Goal: Navigation & Orientation: Find specific page/section

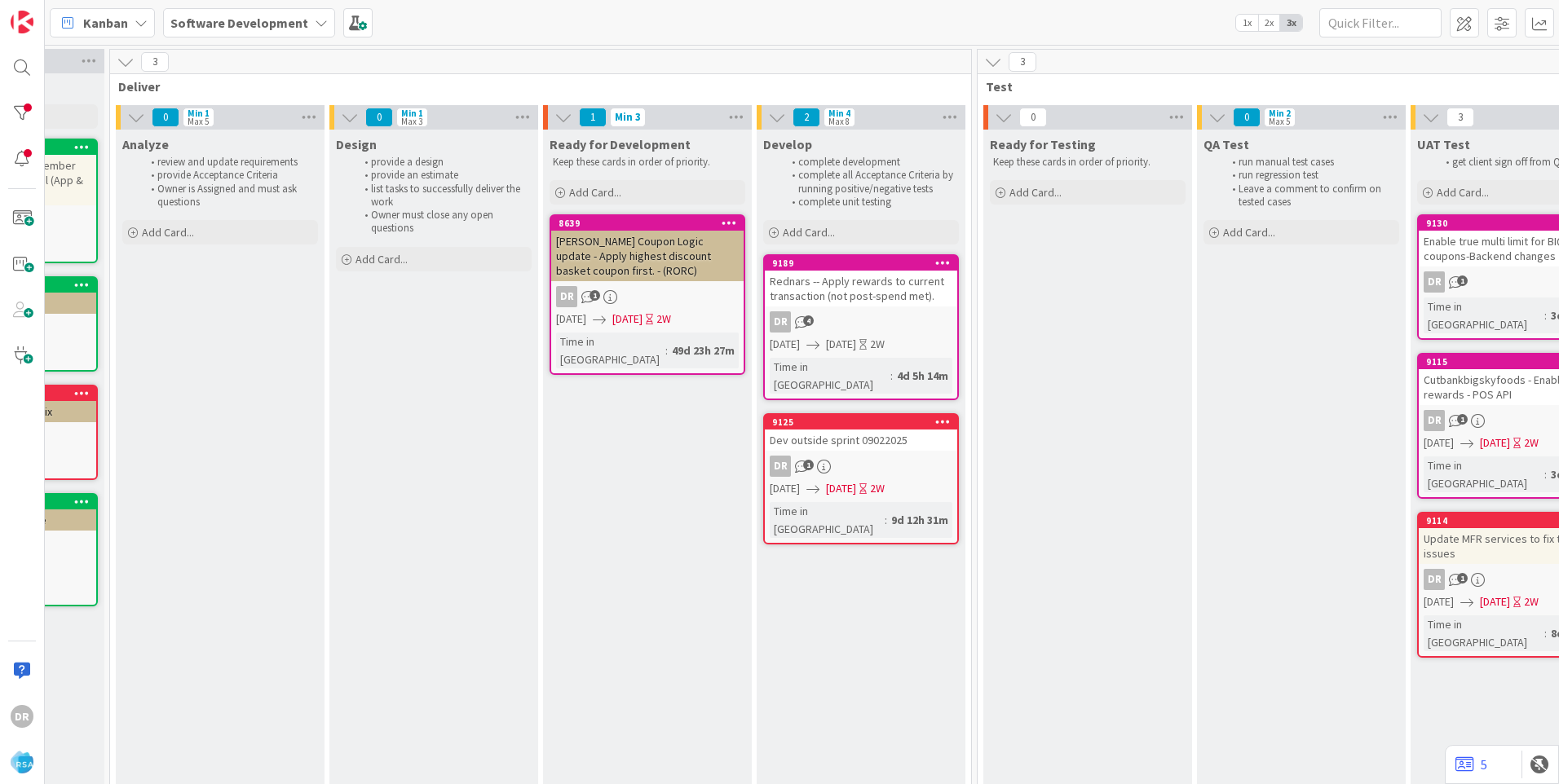
scroll to position [0, 1687]
click at [850, 302] on div "Rednars -- Apply rewards to current transaction (not post-spend met)." at bounding box center [864, 288] width 192 height 36
